Goal: Transaction & Acquisition: Purchase product/service

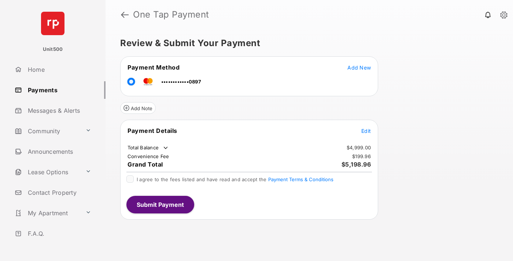
click at [366, 131] on span "Edit" at bounding box center [367, 131] width 10 height 6
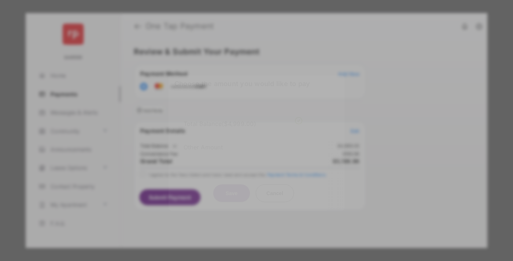
click at [243, 142] on div "Other Amount" at bounding box center [243, 147] width 119 height 12
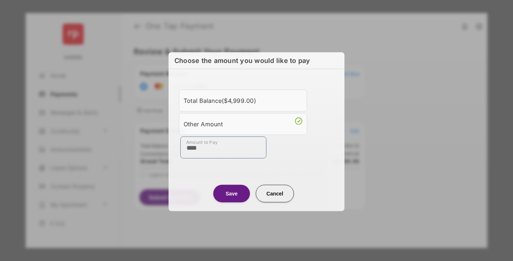
type input "****"
click at [232, 193] on button "Save" at bounding box center [231, 194] width 37 height 18
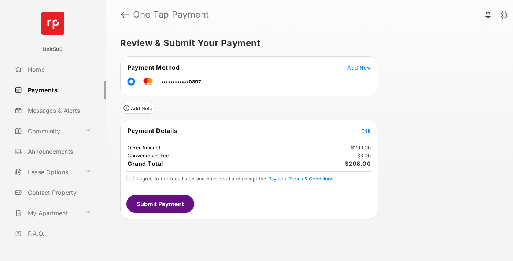
click at [366, 131] on span "Edit" at bounding box center [367, 131] width 10 height 6
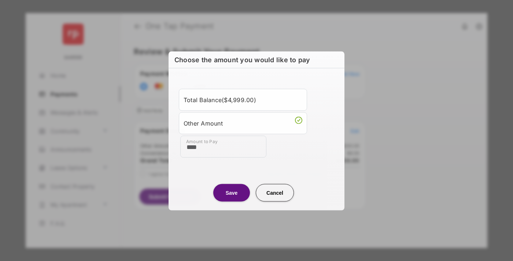
click at [232, 193] on button "Save" at bounding box center [231, 193] width 37 height 18
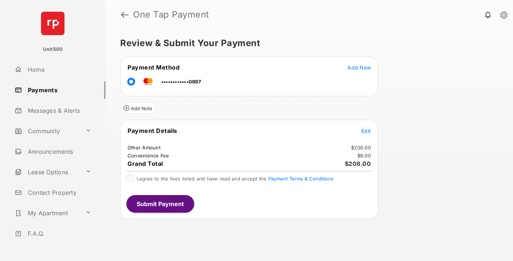
click at [160, 204] on button "Submit Payment" at bounding box center [161, 204] width 68 height 18
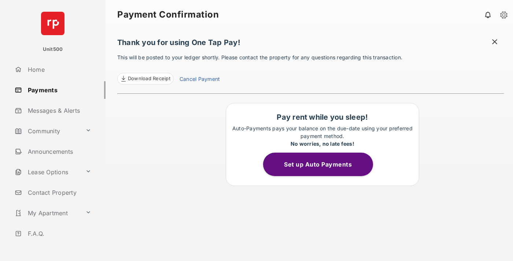
click at [145, 79] on span "Download Receipt" at bounding box center [149, 78] width 43 height 7
click at [495, 43] on span at bounding box center [494, 42] width 7 height 9
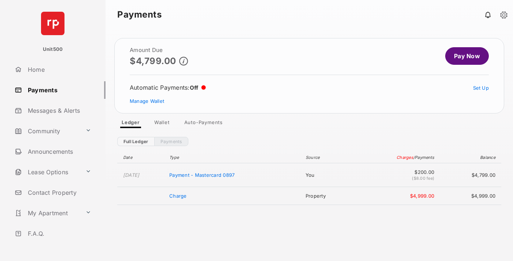
click at [147, 101] on link "Manage Wallet" at bounding box center [147, 101] width 34 height 6
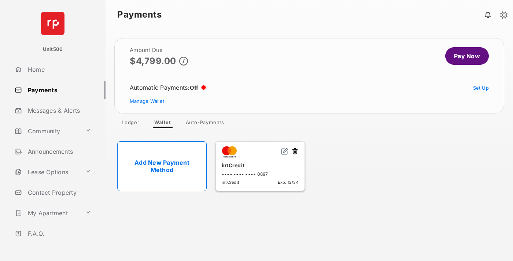
click at [295, 152] on button at bounding box center [295, 152] width 7 height 8
